Goal: Task Accomplishment & Management: Use online tool/utility

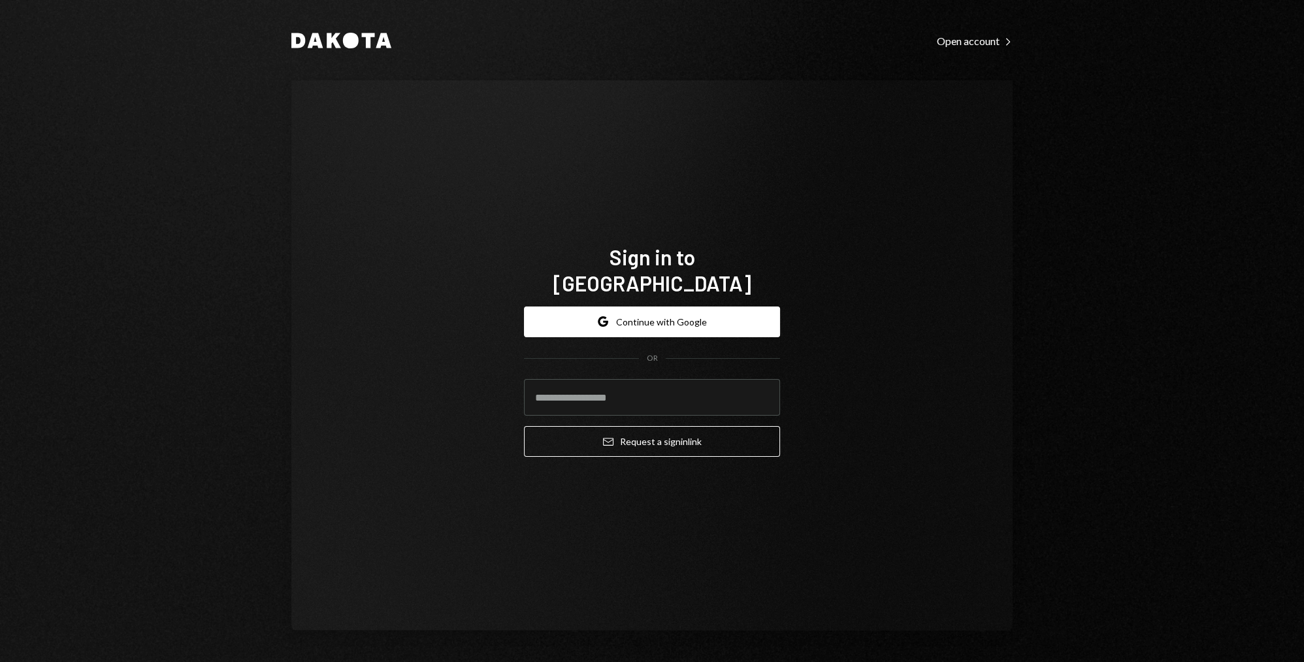
click at [725, 314] on button "Google Continue with Google" at bounding box center [652, 321] width 256 height 31
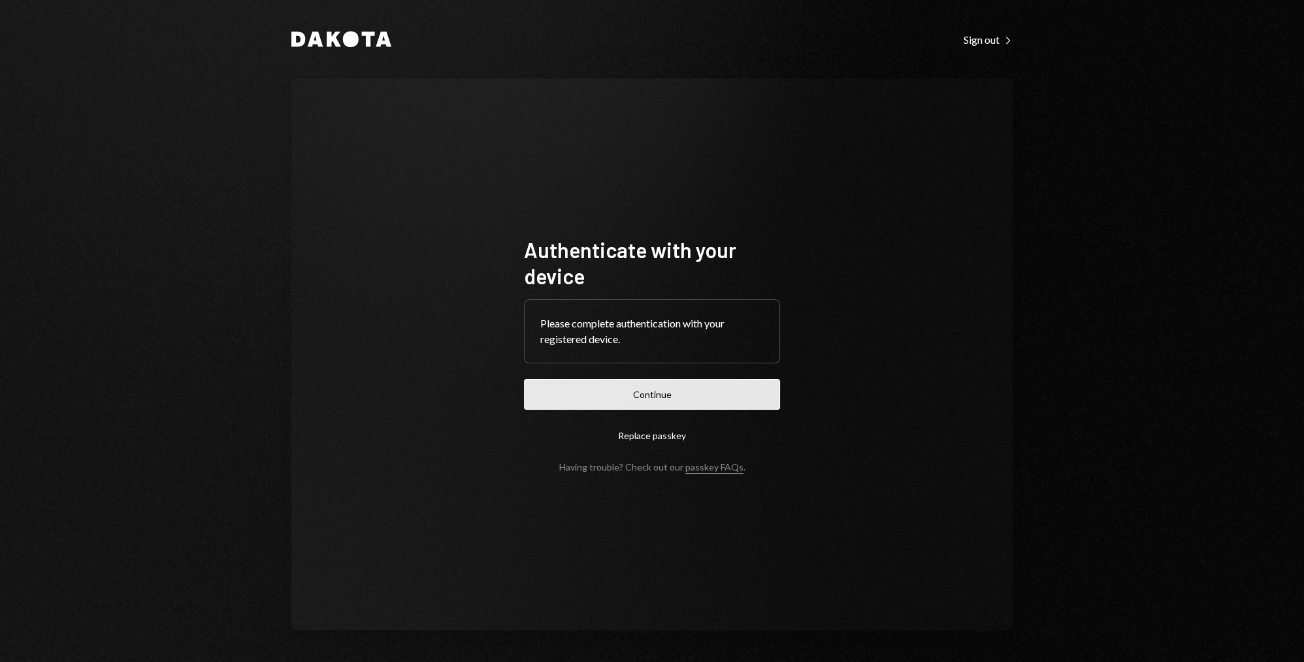
click at [681, 395] on button "Continue" at bounding box center [652, 394] width 256 height 31
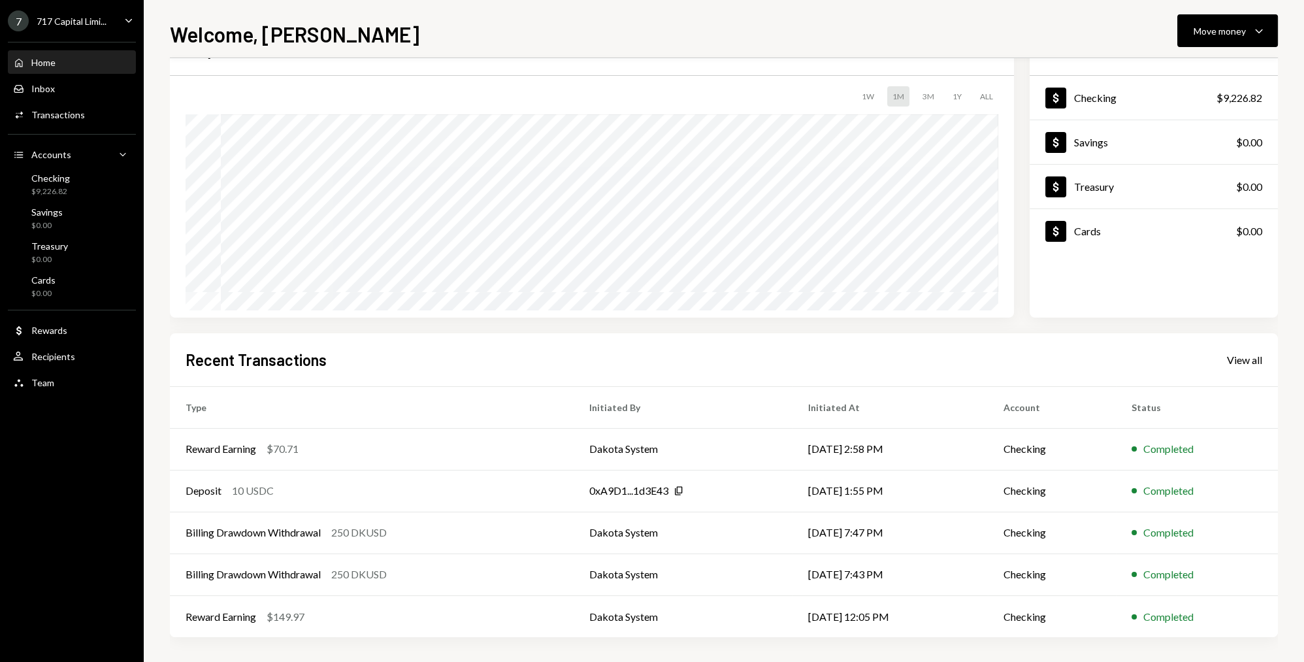
scroll to position [63, 0]
click at [55, 338] on div "Dollar Rewards" at bounding box center [72, 330] width 118 height 22
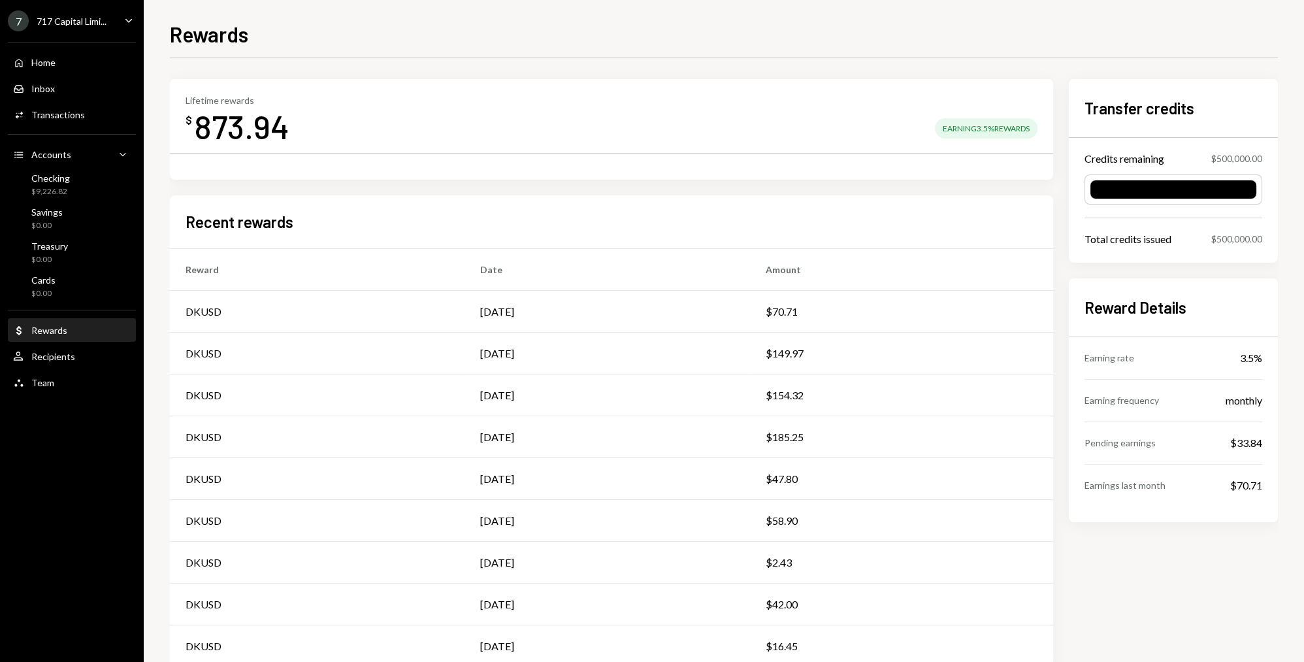
click at [429, 196] on div "Recent rewards Reward Date Amount DKUSD Sep 29 $70.71 DKUSD Aug 19 $149.97 DKUS…" at bounding box center [611, 431] width 883 height 472
drag, startPoint x: 293, startPoint y: 225, endPoint x: 182, endPoint y: 220, distance: 110.5
click at [182, 220] on div "Recent rewards Reward Date Amount DKUSD Sep 29 $70.71 DKUSD Aug 19 $149.97 DKUS…" at bounding box center [611, 431] width 883 height 472
click at [198, 221] on h2 "Recent rewards" at bounding box center [240, 222] width 108 height 22
drag, startPoint x: 291, startPoint y: 223, endPoint x: 182, endPoint y: 225, distance: 109.1
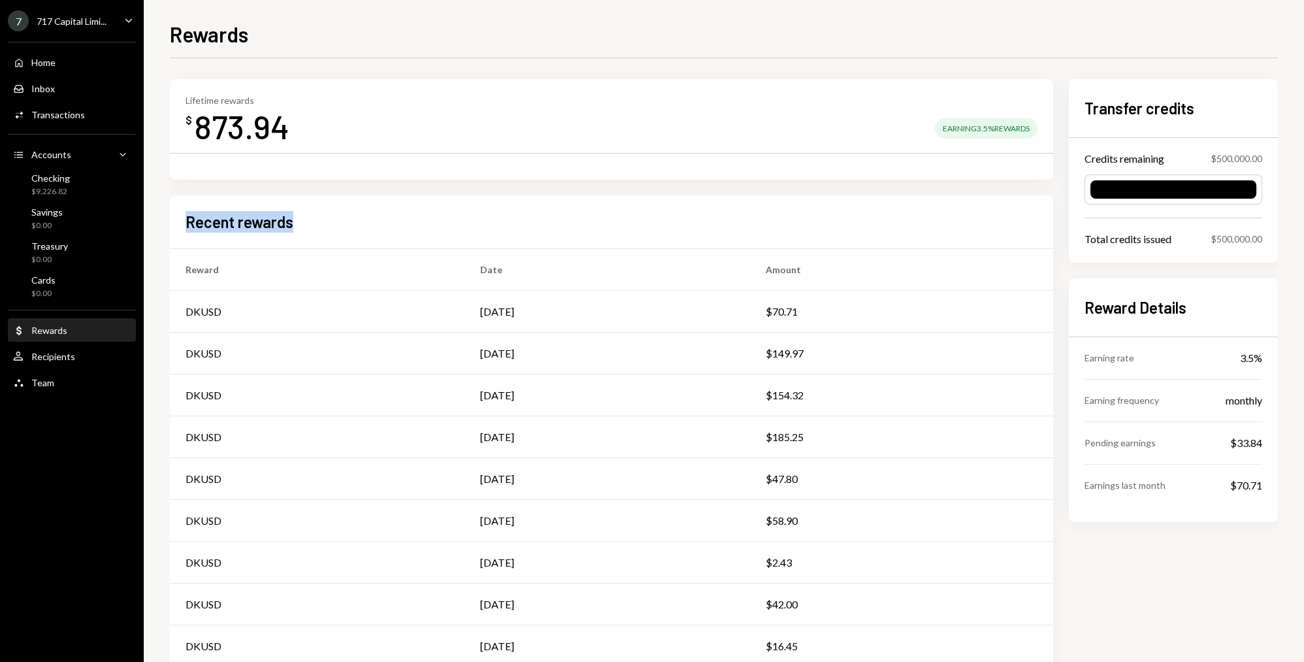
click at [182, 225] on div "Recent rewards Reward Date Amount DKUSD Sep 29 $70.71 DKUSD Aug 19 $149.97 DKUS…" at bounding box center [611, 431] width 883 height 472
click at [187, 225] on h2 "Recent rewards" at bounding box center [240, 222] width 108 height 22
drag, startPoint x: 293, startPoint y: 223, endPoint x: 182, endPoint y: 223, distance: 111.1
click at [182, 223] on div "Recent rewards Reward Date Amount DKUSD Sep 29 $70.71 DKUSD Aug 19 $149.97 DKUS…" at bounding box center [611, 431] width 883 height 472
click at [186, 222] on h2 "Recent rewards" at bounding box center [240, 222] width 108 height 22
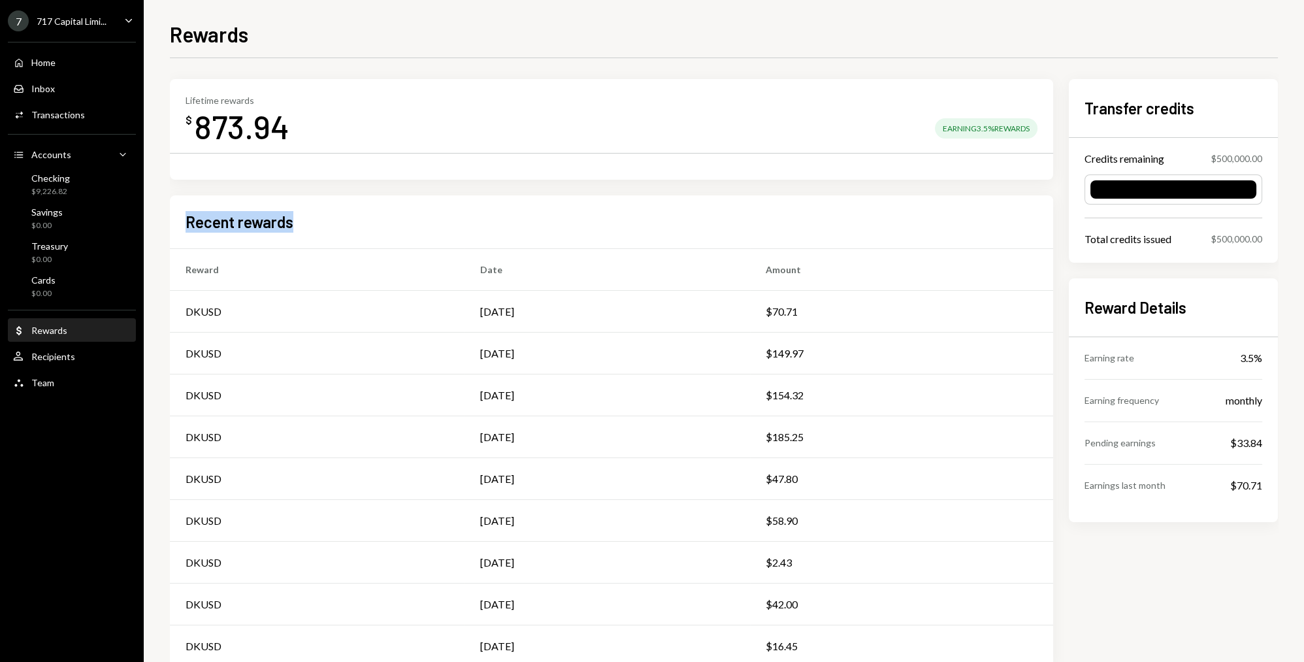
drag, startPoint x: 295, startPoint y: 227, endPoint x: 188, endPoint y: 227, distance: 106.5
click at [188, 227] on div "Recent rewards" at bounding box center [612, 222] width 852 height 22
click at [188, 227] on h2 "Recent rewards" at bounding box center [240, 222] width 108 height 22
click at [90, 191] on div "Checking $9,226.82" at bounding box center [72, 184] width 118 height 25
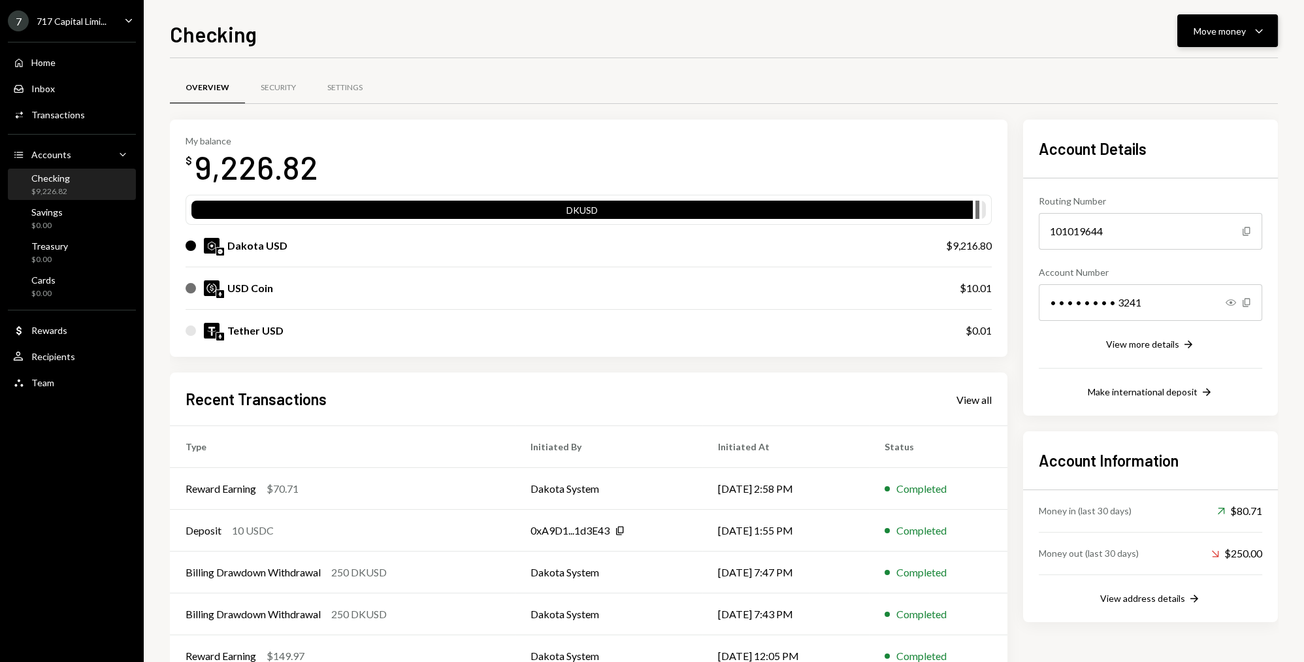
click at [1239, 28] on div "Move money" at bounding box center [1220, 31] width 52 height 14
click at [1195, 133] on div "Deposit" at bounding box center [1216, 129] width 95 height 14
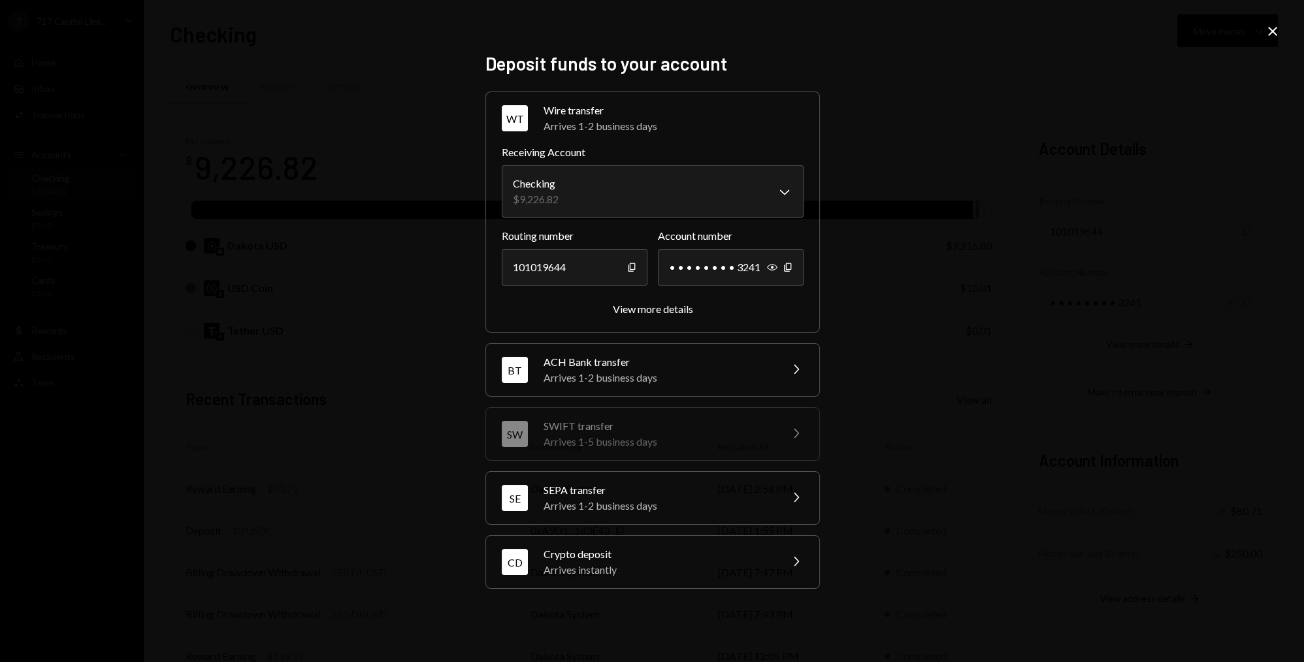
click at [630, 554] on div "Crypto deposit" at bounding box center [658, 554] width 229 height 16
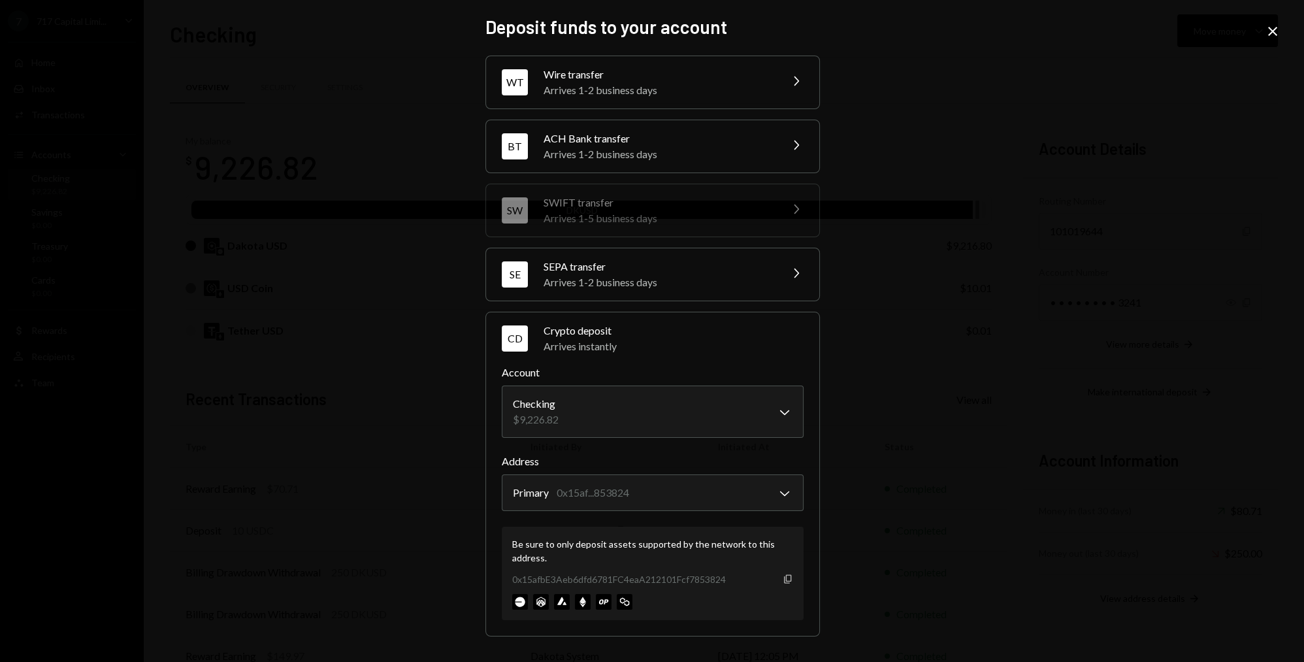
click at [785, 576] on icon "button" at bounding box center [787, 578] width 7 height 8
